Goal: Task Accomplishment & Management: Use online tool/utility

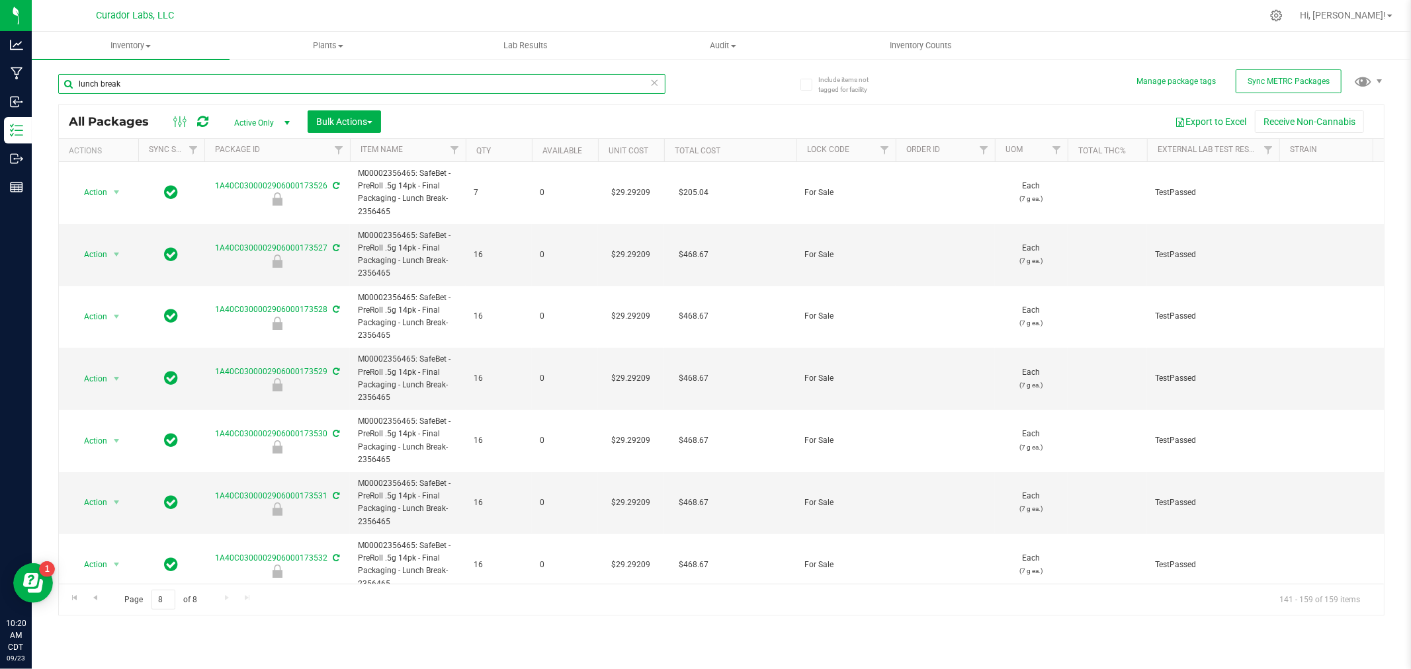
click at [110, 75] on input "lunch break" at bounding box center [361, 84] width 607 height 20
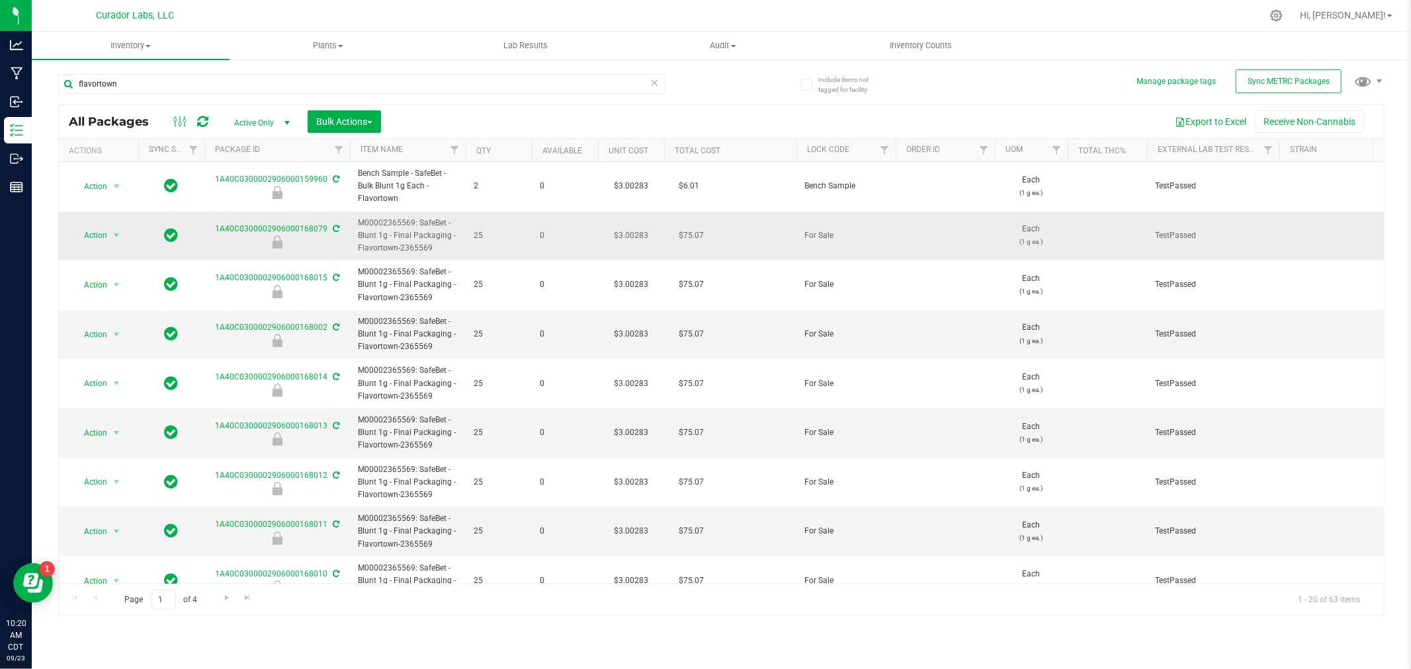
drag, startPoint x: 433, startPoint y: 248, endPoint x: 357, endPoint y: 228, distance: 78.0
click at [358, 228] on span "M00002365569: SafeBet - Blunt 1g - Final Packaging - Flavortown-2365569" at bounding box center [408, 236] width 100 height 38
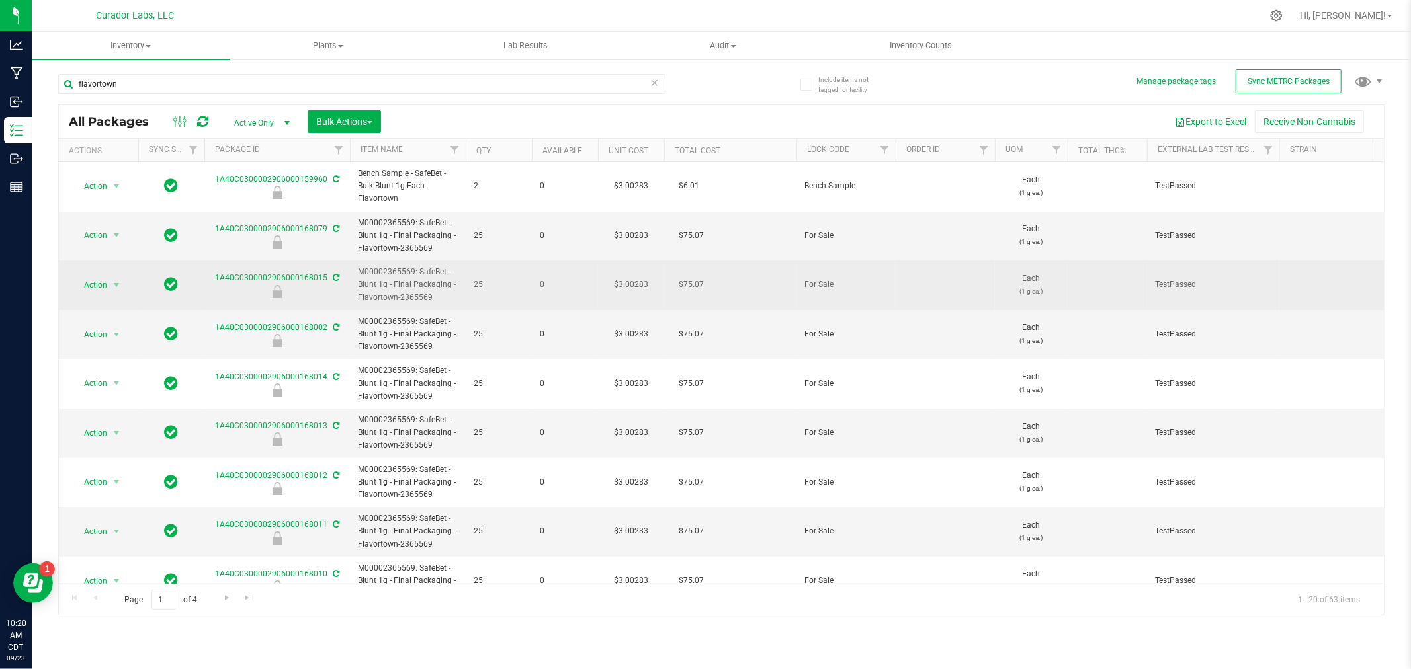
copy span "M00002365569: SafeBet - Blunt 1g - Final Packaging - Flavortown-2365569"
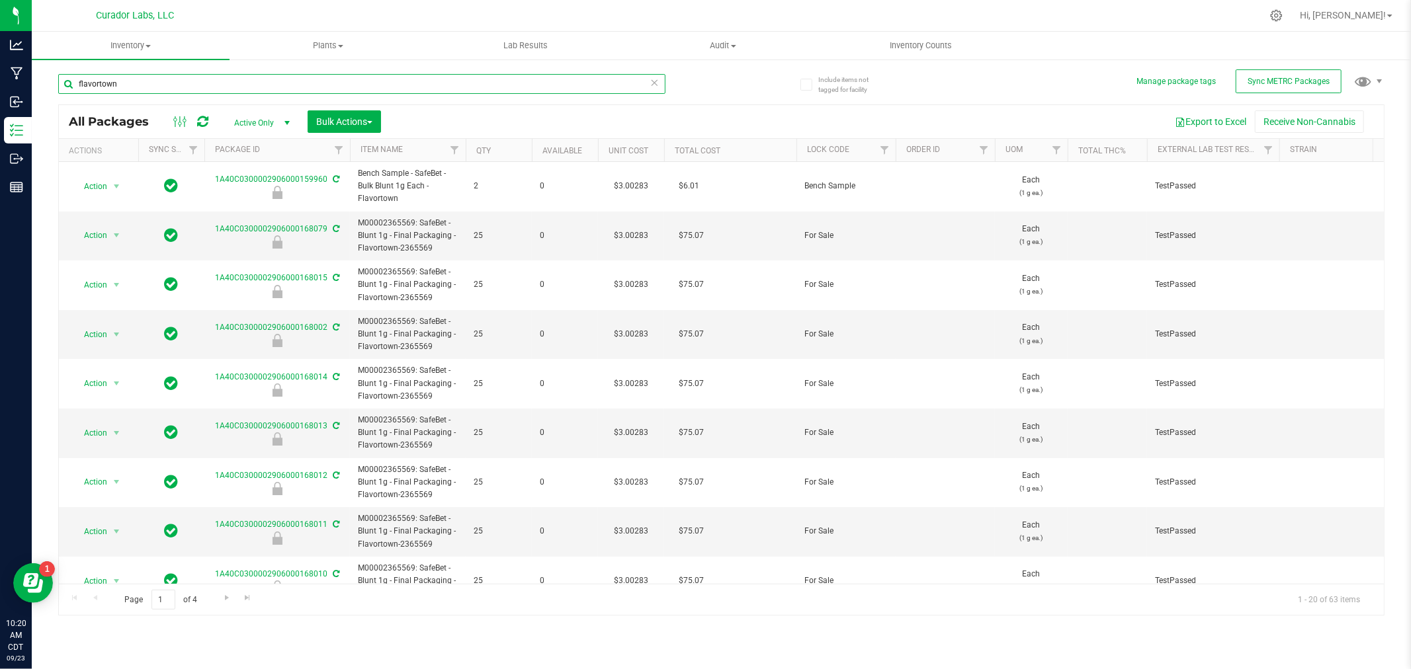
click at [253, 75] on input "flavortown" at bounding box center [361, 84] width 607 height 20
type input "beamer boy"
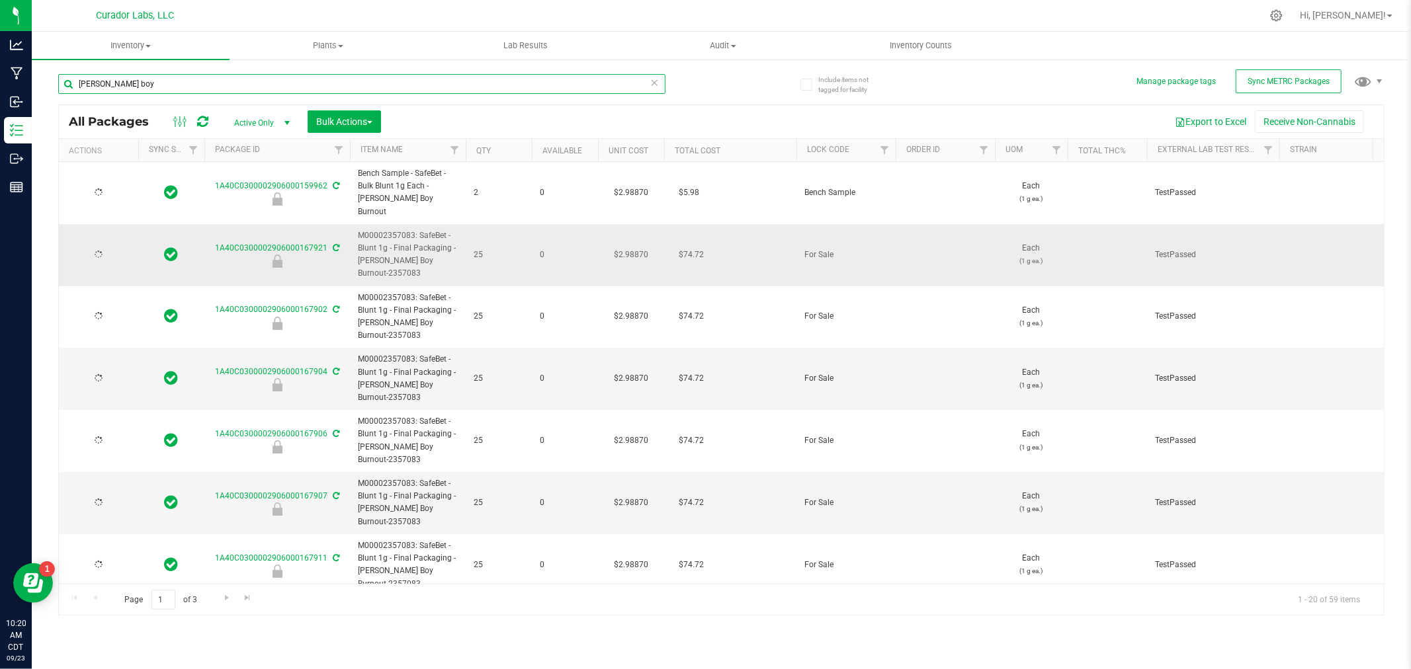
type input "2026-08-27"
type input "2026-08-04"
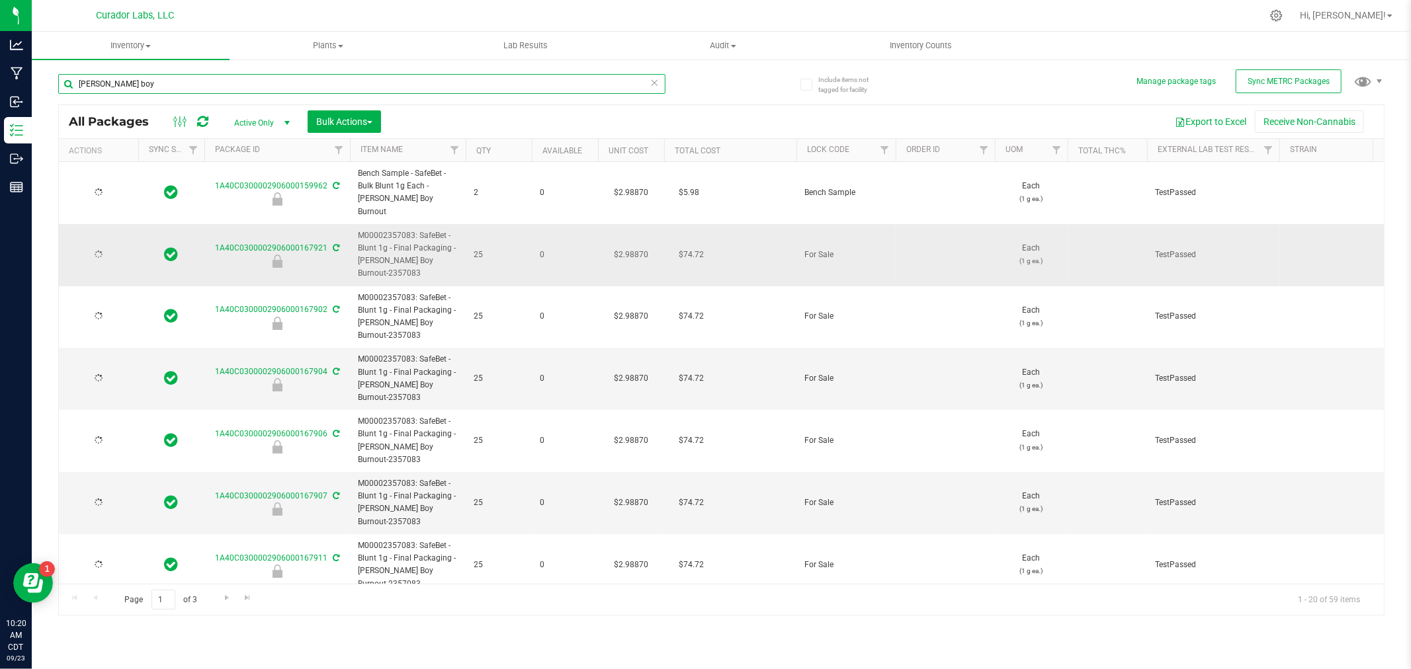
type input "2026-08-04"
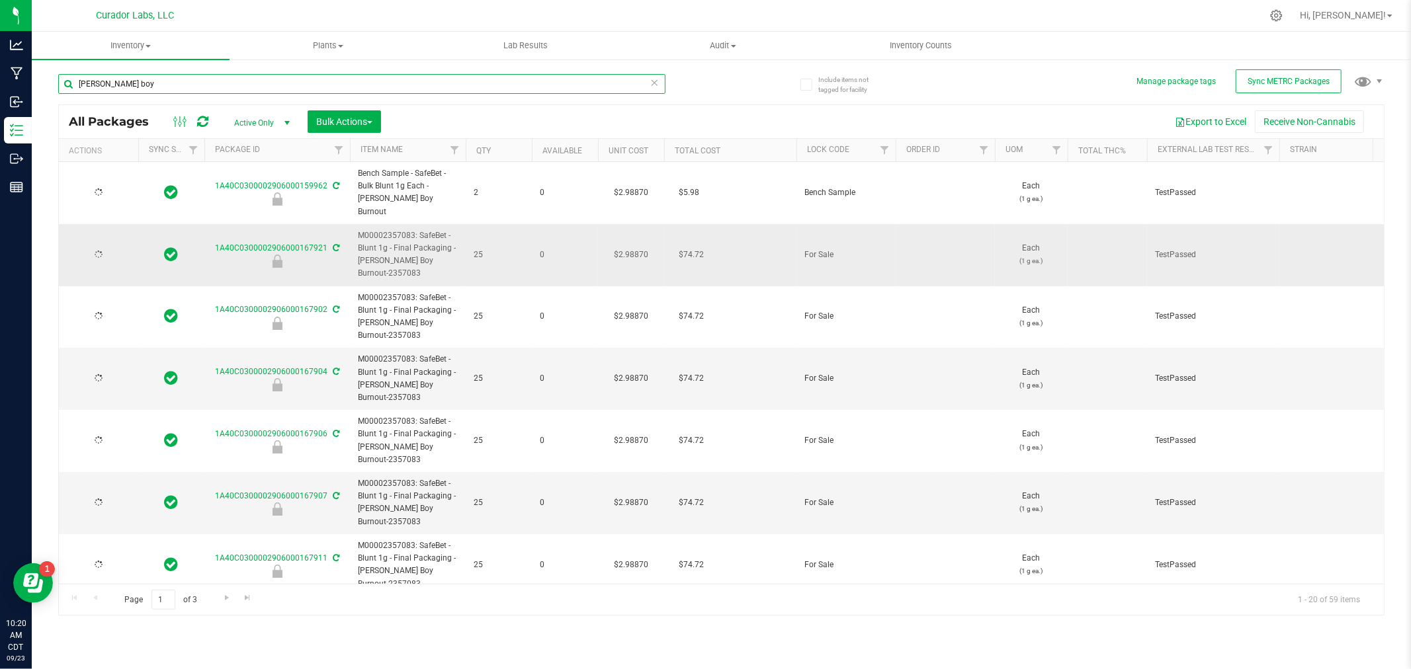
type input "2026-08-04"
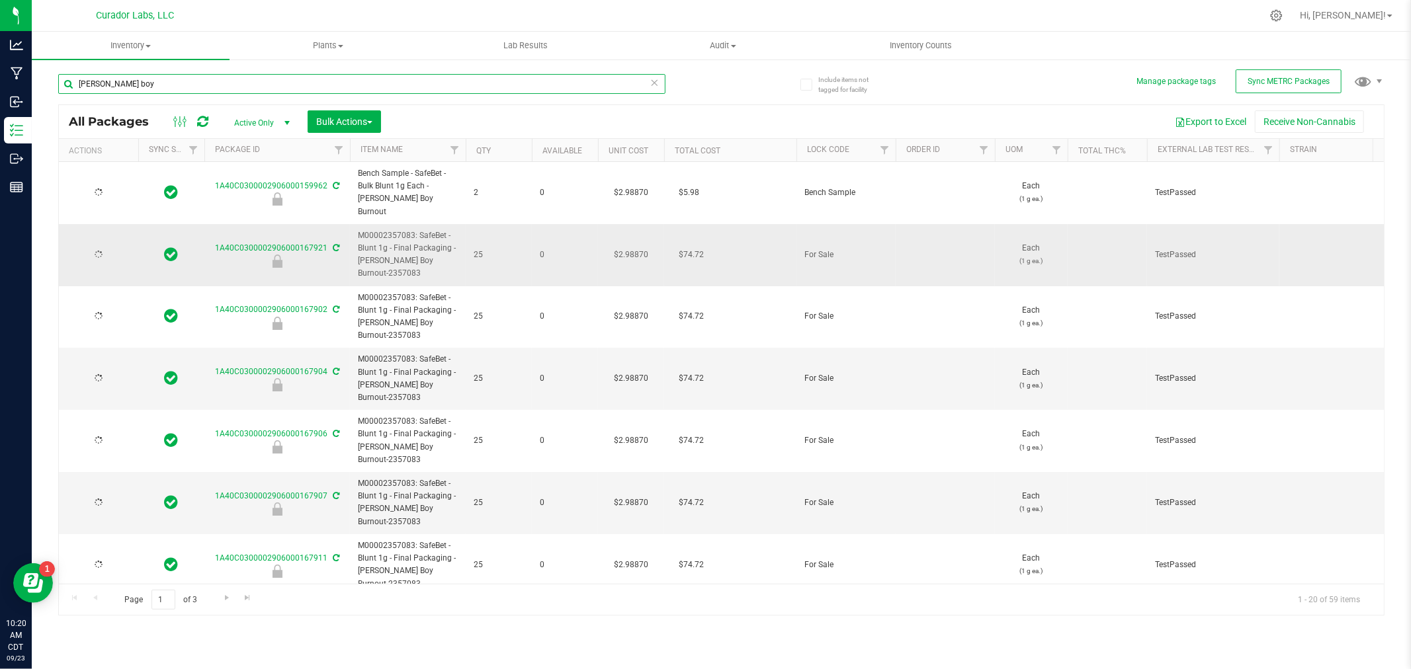
type input "2026-08-04"
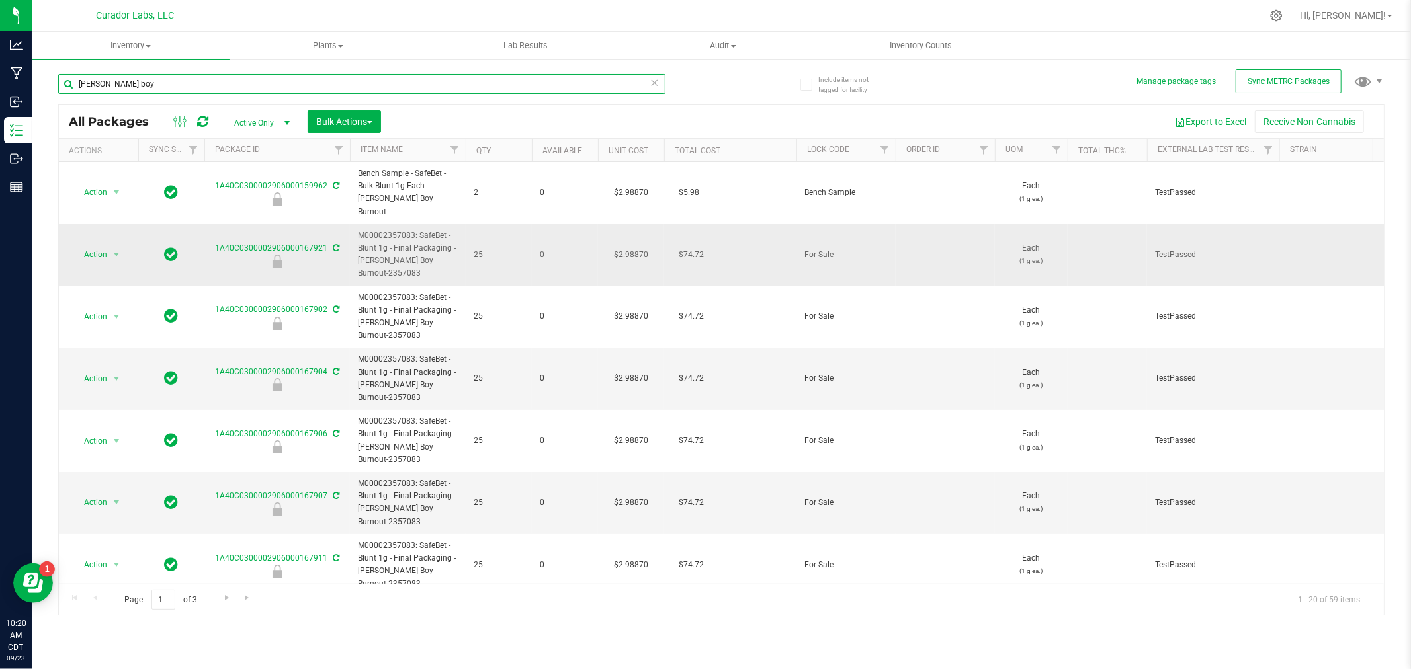
type input "beamer boy"
drag, startPoint x: 399, startPoint y: 263, endPoint x: 359, endPoint y: 225, distance: 55.7
click at [359, 229] on span "M00002357083: SafeBet - Blunt 1g - Final Packaging - Beamer Boy Burnout-2357083" at bounding box center [408, 254] width 100 height 51
copy span "M00002357083: SafeBet - Blunt 1g - Final Packaging - Beamer Boy Burnout-2357083"
